Goal: Communication & Community: Answer question/provide support

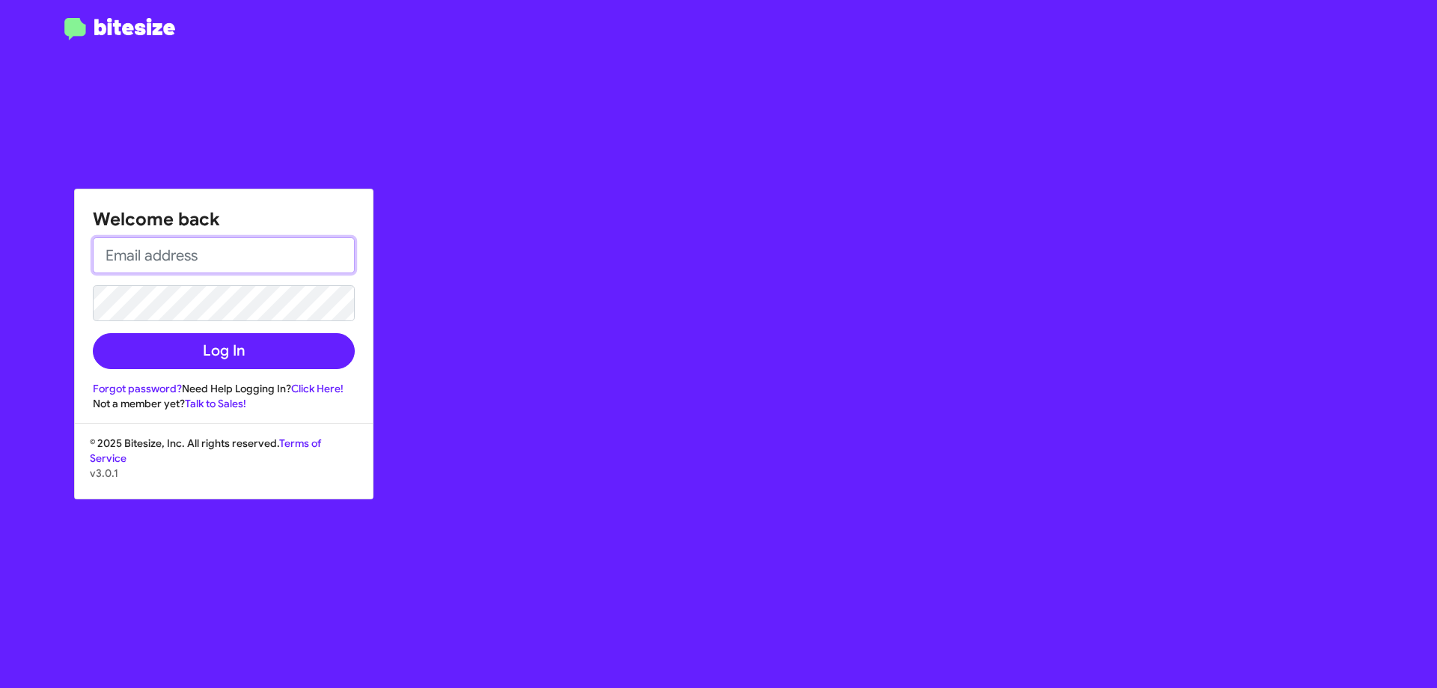
click at [209, 264] on input "email" at bounding box center [224, 255] width 262 height 36
type input "[EMAIL_ADDRESS][DOMAIN_NAME]"
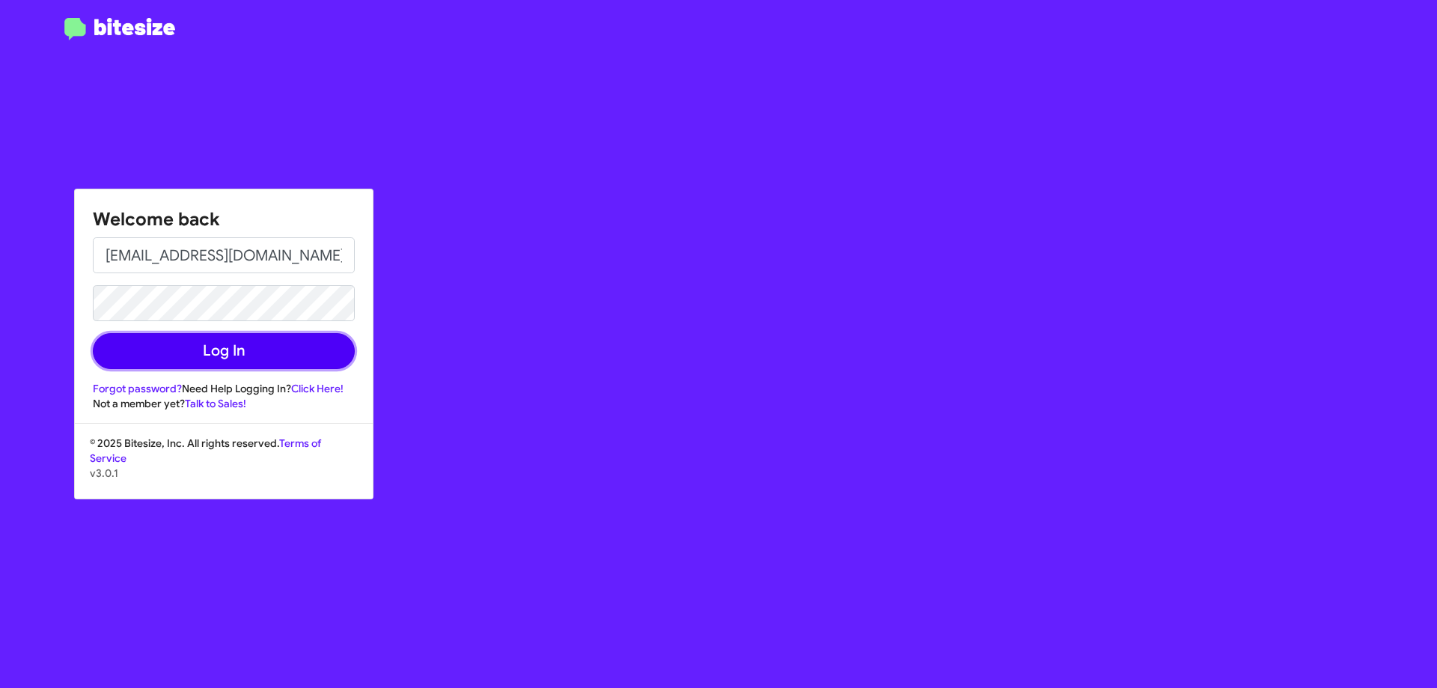
click at [221, 357] on button "Log In" at bounding box center [224, 351] width 262 height 36
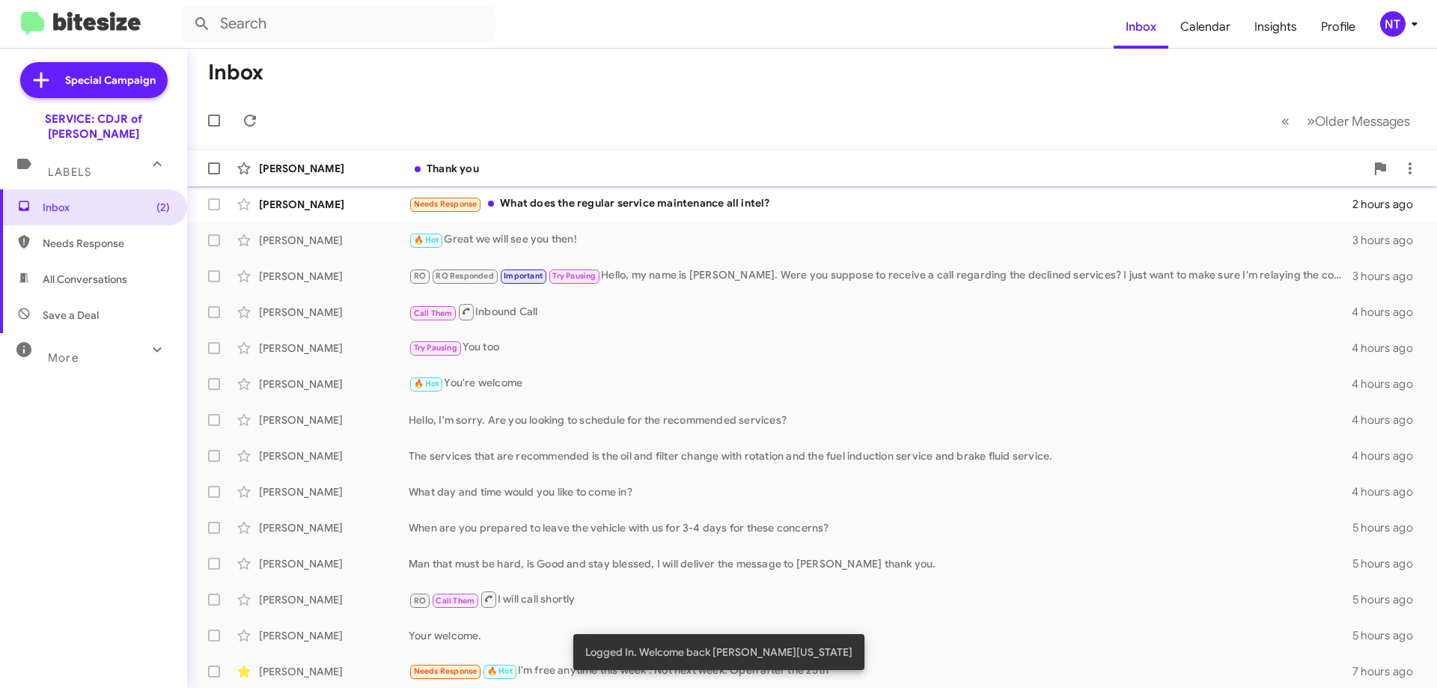
click at [460, 169] on div "Thank you" at bounding box center [887, 168] width 957 height 15
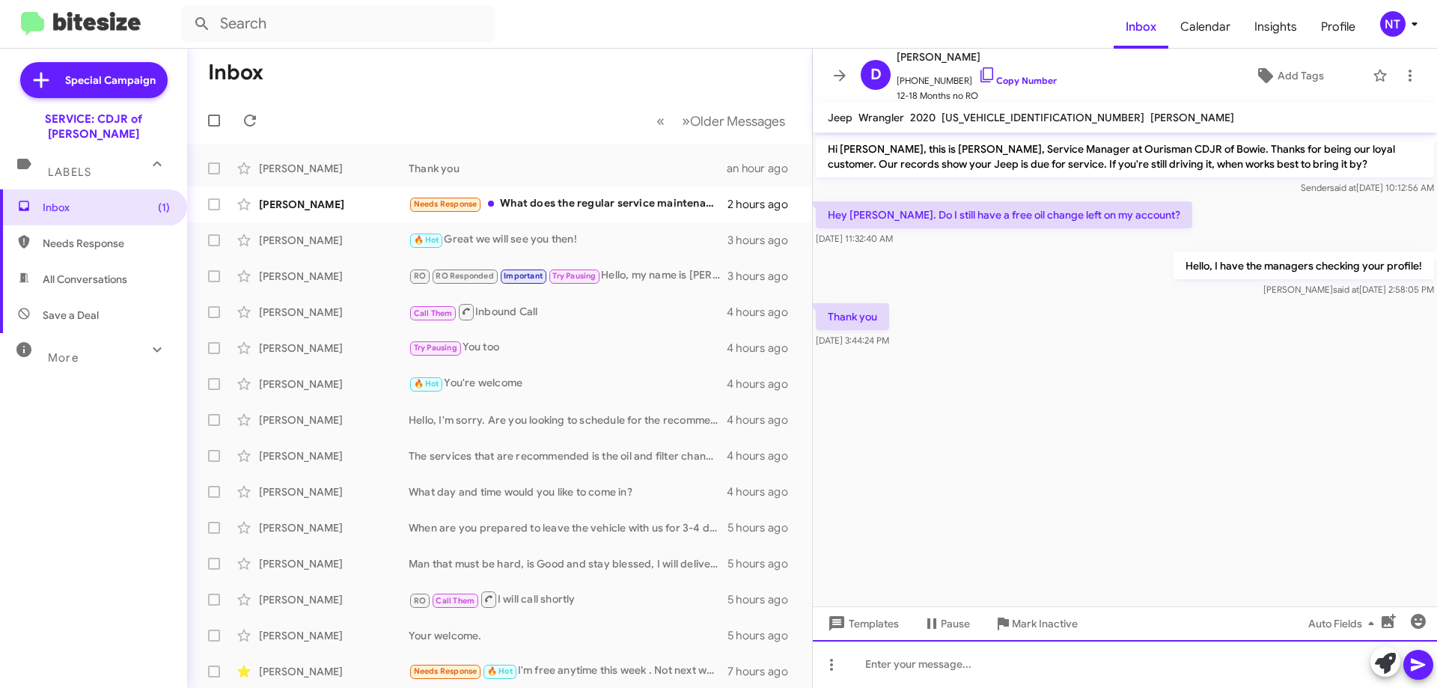
click at [931, 667] on div at bounding box center [1125, 664] width 624 height 48
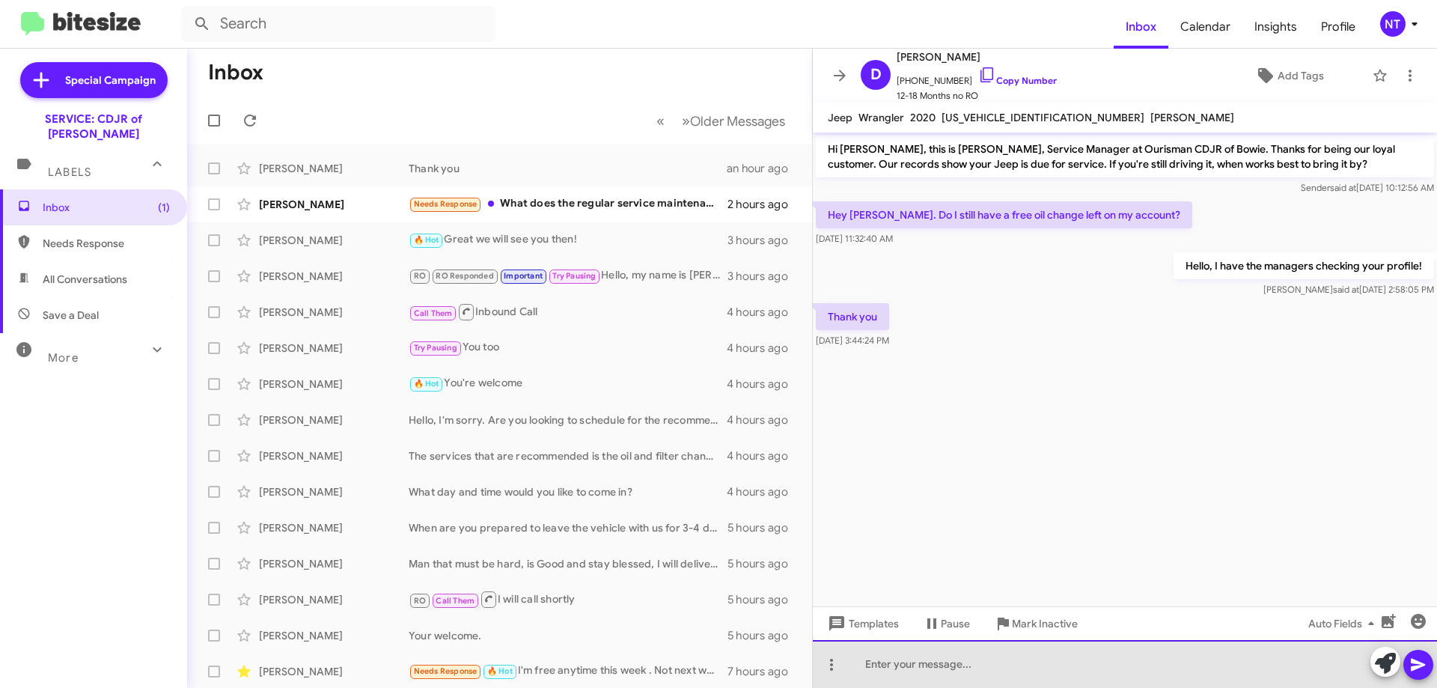
click at [946, 665] on div at bounding box center [1125, 664] width 624 height 48
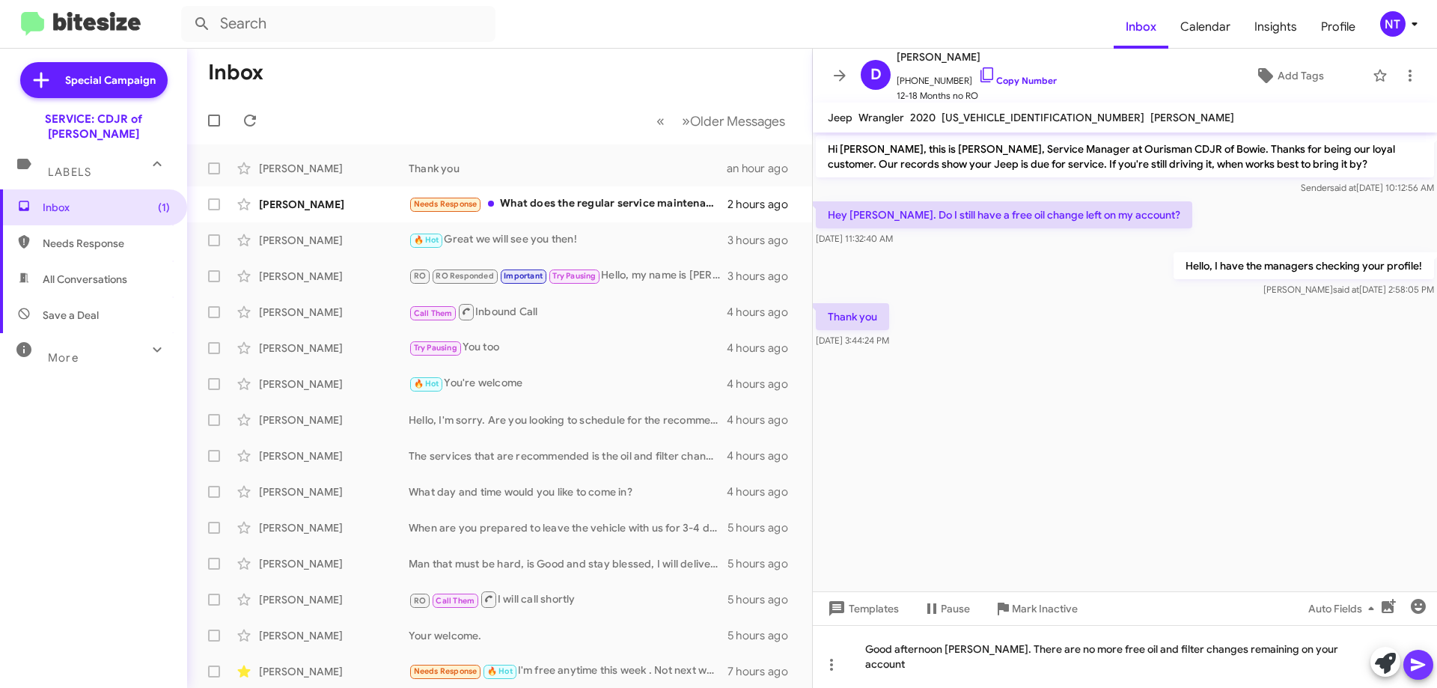
click at [1415, 663] on icon at bounding box center [1418, 665] width 14 height 13
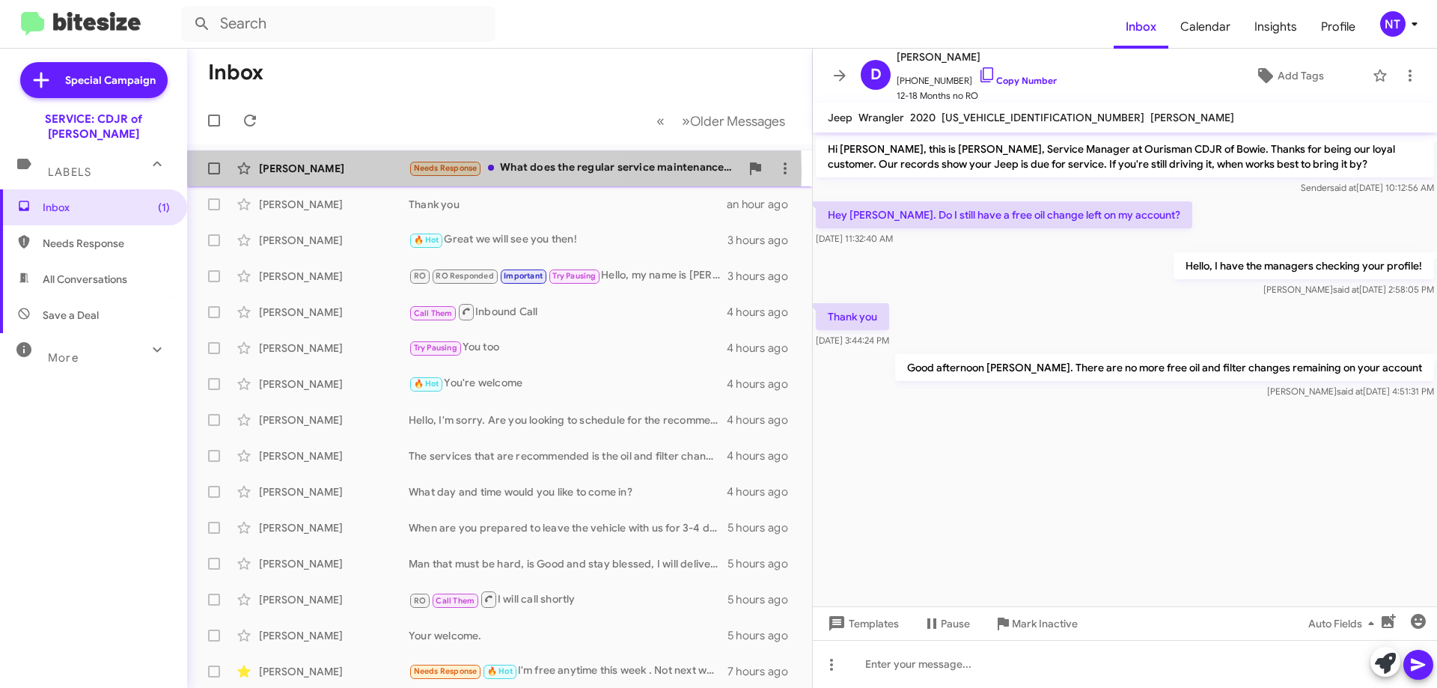
click at [332, 171] on div "[PERSON_NAME]" at bounding box center [334, 168] width 150 height 15
